Goal: Information Seeking & Learning: Learn about a topic

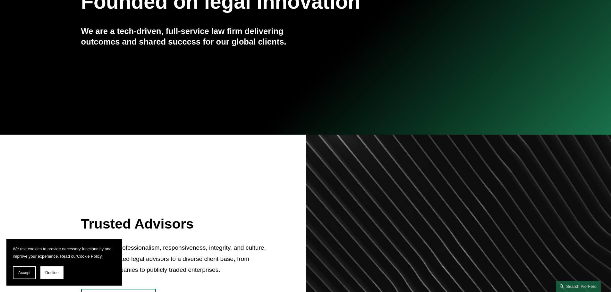
scroll to position [289, 0]
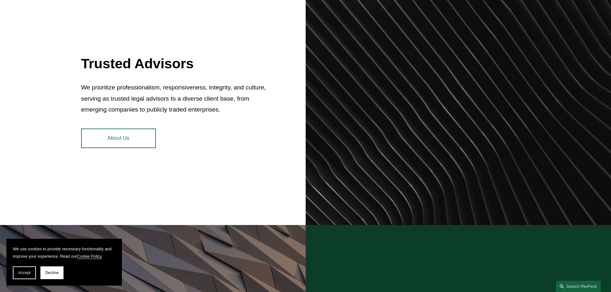
click at [128, 137] on link "About Us" at bounding box center [118, 138] width 75 height 19
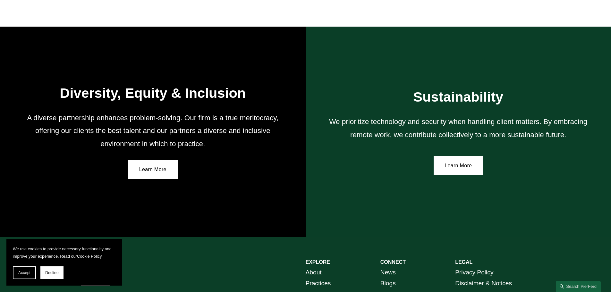
scroll to position [1185, 0]
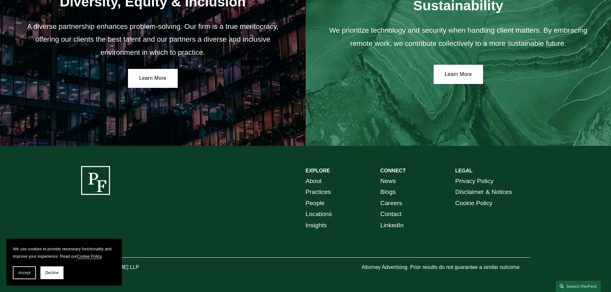
click at [317, 201] on link "People" at bounding box center [315, 203] width 19 height 11
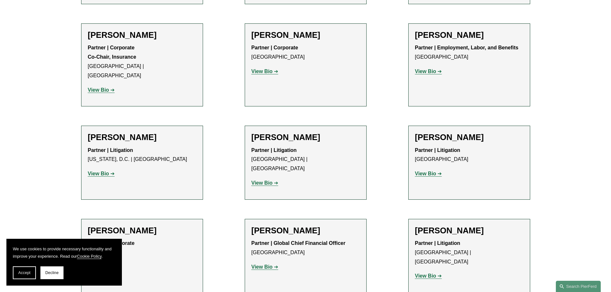
scroll to position [5003, 0]
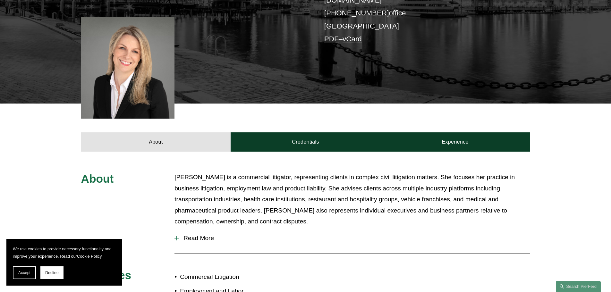
scroll to position [192, 0]
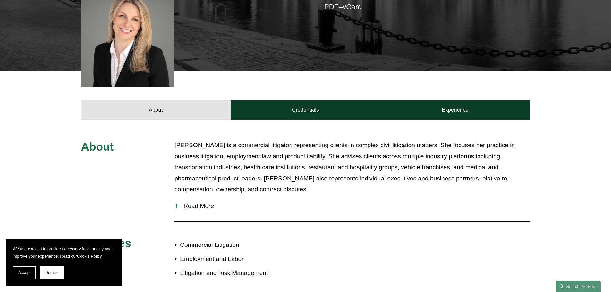
click at [200, 203] on span "Read More" at bounding box center [354, 206] width 351 height 7
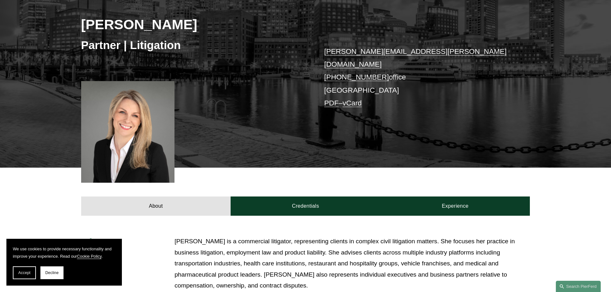
scroll to position [0, 0]
